Goal: Task Accomplishment & Management: Manage account settings

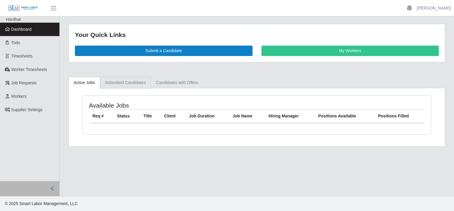
click at [120, 84] on link "Submitted Candidates" at bounding box center [125, 83] width 51 height 12
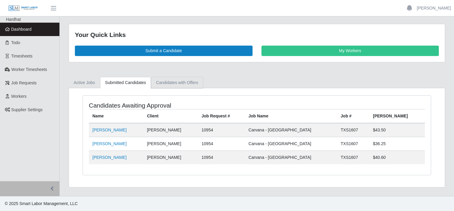
click at [170, 83] on link "Candidates with Offers" at bounding box center [177, 83] width 52 height 12
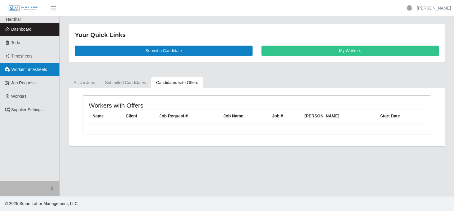
click at [29, 71] on span "Worker Timesheets" at bounding box center [29, 69] width 36 height 5
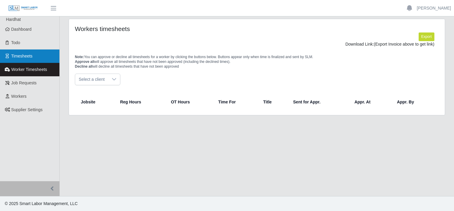
click at [27, 60] on link "Timesheets" at bounding box center [29, 55] width 59 height 13
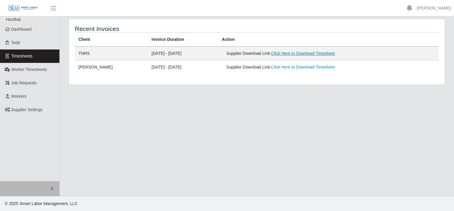
click at [299, 55] on link "Click Here to Download Timesheet" at bounding box center [304, 53] width 64 height 5
